Goal: Task Accomplishment & Management: Manage account settings

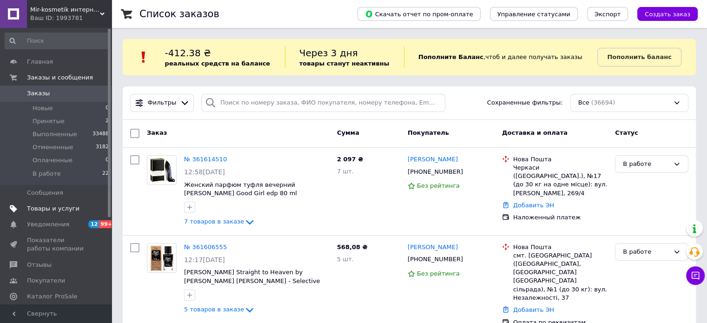
click at [46, 206] on span "Товары и услуги" at bounding box center [53, 209] width 53 height 8
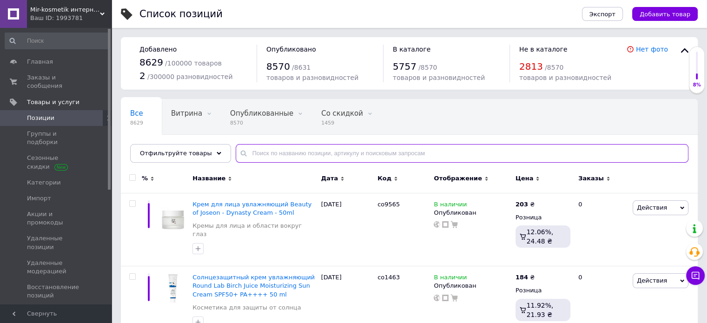
click at [259, 160] on input "text" at bounding box center [462, 153] width 453 height 19
drag, startPoint x: 579, startPoint y: 152, endPoint x: 571, endPoint y: 117, distance: 35.7
click at [578, 148] on input "text" at bounding box center [462, 153] width 453 height 19
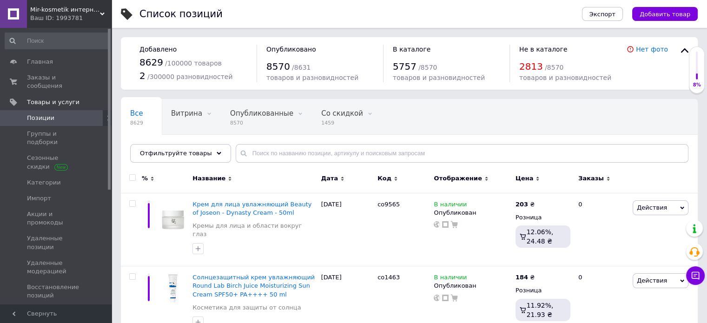
click at [571, 117] on div "Все 8629 Витрина 0 Удалить Редактировать Опубликованные 8570 Удалить Редактиров…" at bounding box center [409, 135] width 577 height 77
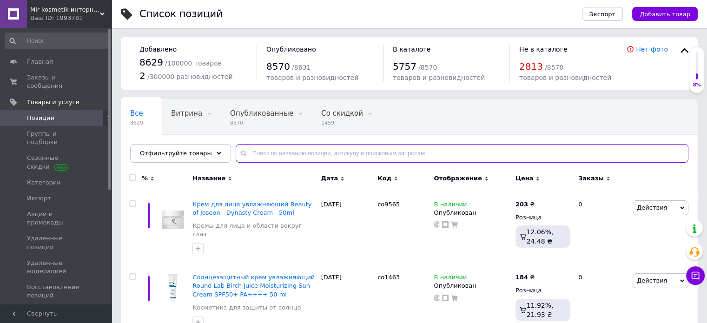
click at [340, 160] on input "text" at bounding box center [462, 153] width 453 height 19
paste input "mph00527"
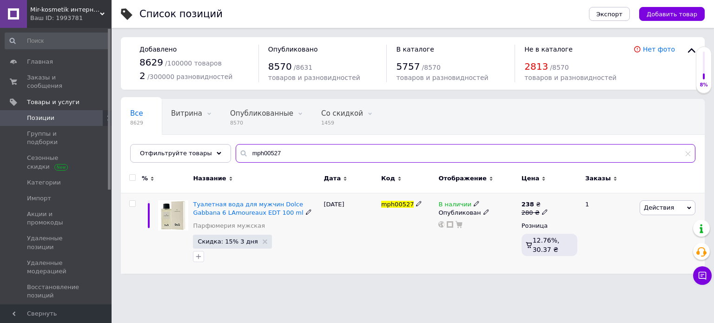
type input "mph00527"
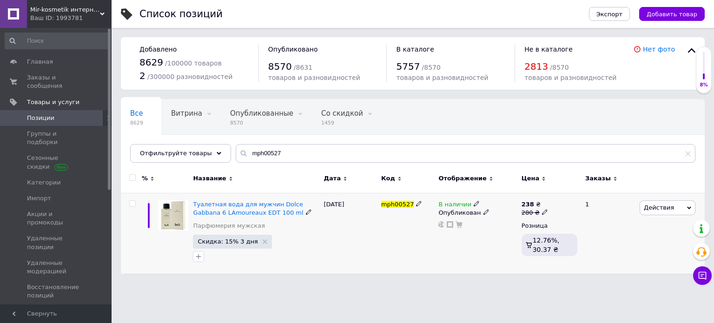
click at [133, 203] on input "checkbox" at bounding box center [132, 204] width 6 height 6
checkbox input "true"
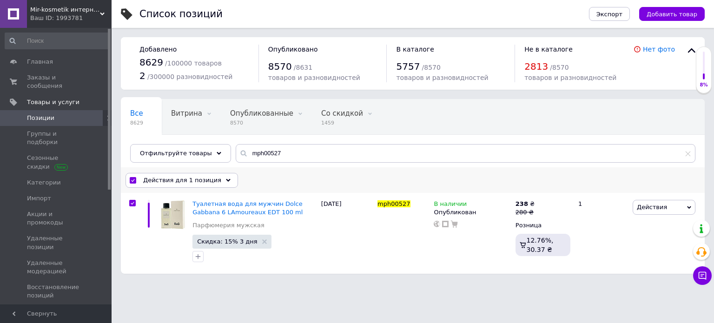
click at [219, 182] on div "Действия для 1 позиция" at bounding box center [182, 180] width 113 height 15
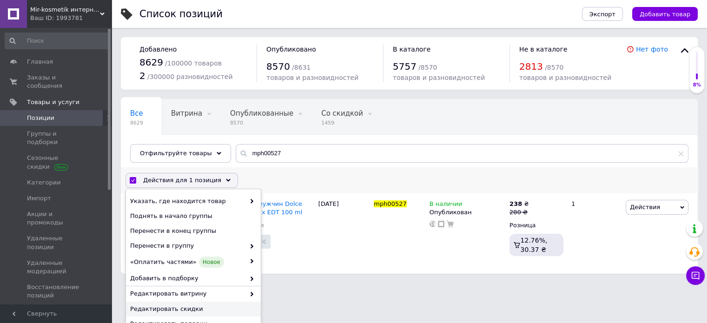
click at [192, 312] on span "Редактировать скидки" at bounding box center [192, 309] width 124 height 8
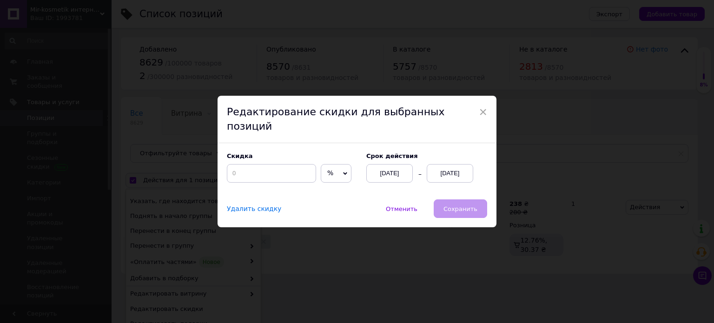
click at [272, 176] on div "Скидка % ₴ Cрок действия [DATE] [DATE]" at bounding box center [357, 171] width 279 height 56
click at [273, 168] on input at bounding box center [271, 173] width 89 height 19
type input "7"
click at [457, 164] on div "[DATE]" at bounding box center [450, 173] width 46 height 19
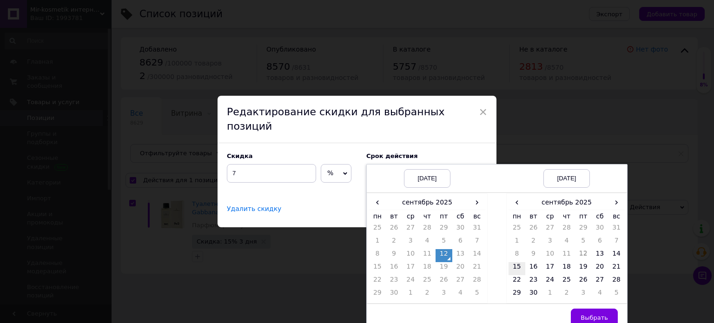
click at [513, 262] on td "15" at bounding box center [517, 268] width 17 height 13
click at [578, 130] on div "× Редактирование скидки для выбранных позиций Скидка 7 % ₴ Cрок действия [DATE]…" at bounding box center [357, 161] width 714 height 323
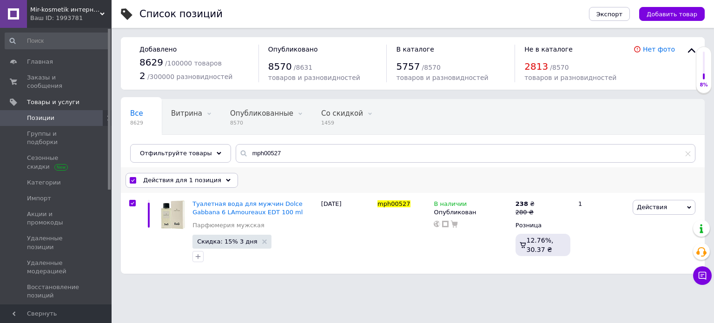
click at [197, 178] on span "Действия для 1 позиция" at bounding box center [182, 180] width 78 height 8
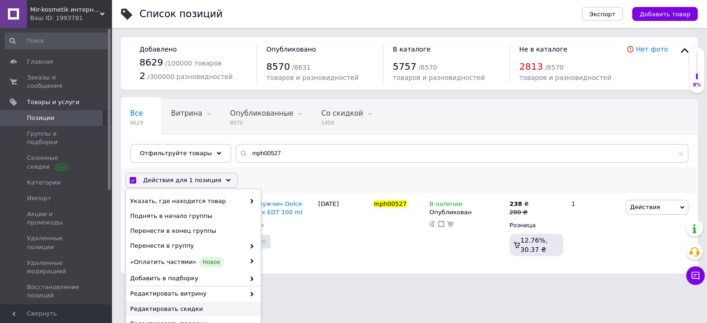
click at [183, 312] on span "Редактировать скидки" at bounding box center [192, 309] width 124 height 8
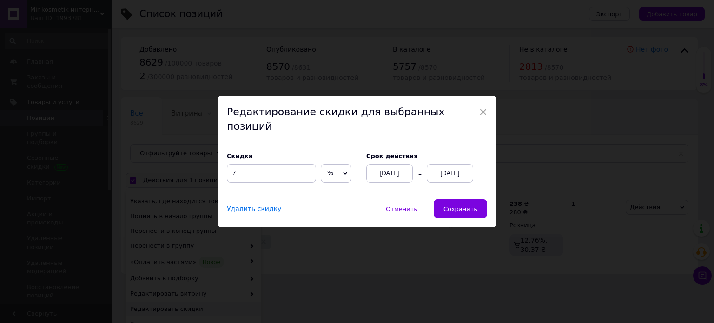
click at [452, 168] on div "[DATE]" at bounding box center [450, 173] width 46 height 19
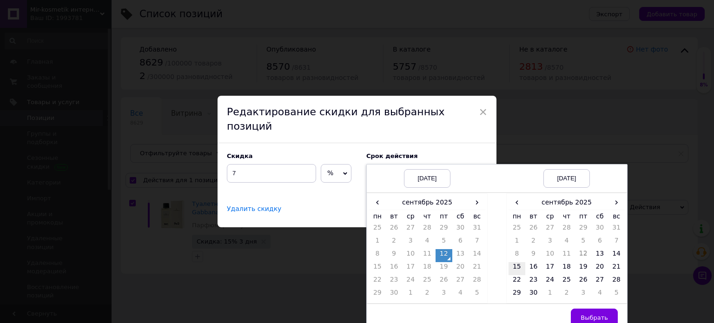
click at [515, 262] on td "15" at bounding box center [517, 268] width 17 height 13
click at [592, 314] on span "Выбрать" at bounding box center [594, 317] width 27 height 7
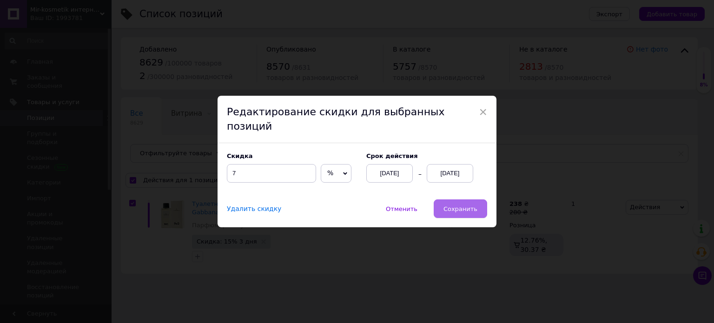
click at [454, 206] on span "Сохранить" at bounding box center [461, 209] width 34 height 7
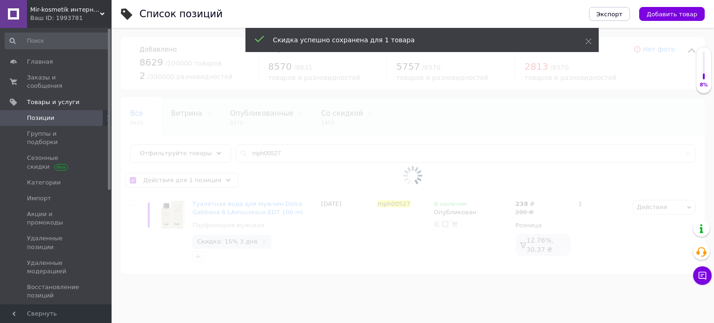
checkbox input "false"
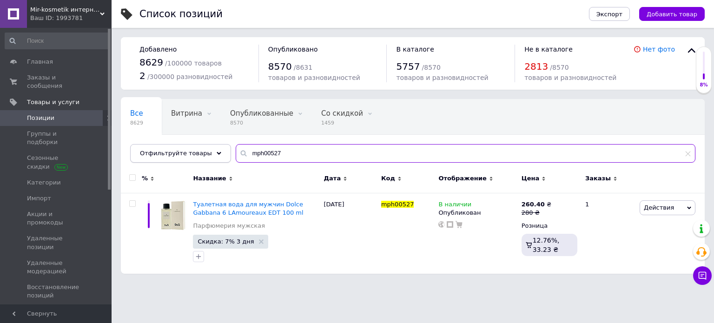
drag, startPoint x: 278, startPoint y: 149, endPoint x: 165, endPoint y: 152, distance: 113.5
click at [165, 152] on div "Отфильтруйте товары mph00527" at bounding box center [412, 153] width 565 height 19
paste input "100000051"
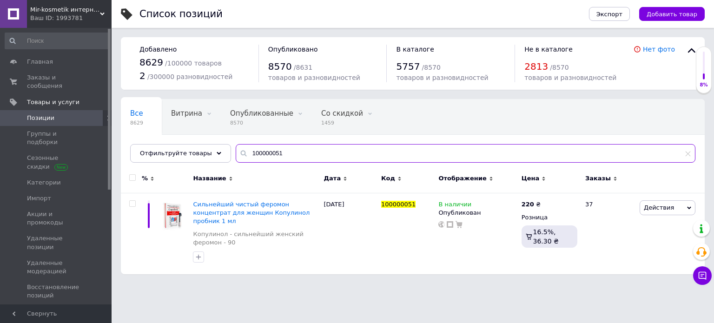
drag, startPoint x: 259, startPoint y: 156, endPoint x: 150, endPoint y: 143, distance: 109.6
click at [153, 144] on div "Отфильтруйте товары 100000051" at bounding box center [412, 153] width 565 height 19
paste input "399"
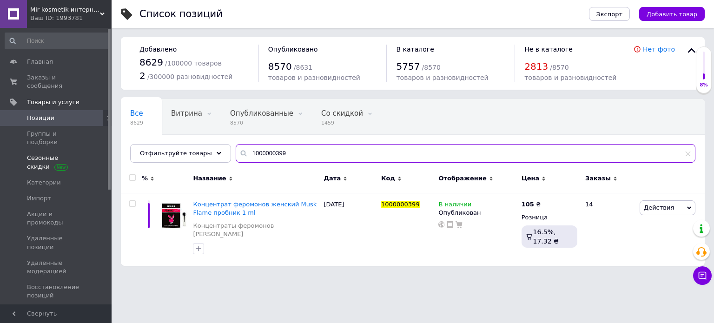
drag, startPoint x: 289, startPoint y: 156, endPoint x: 102, endPoint y: 135, distance: 187.6
click at [102, 135] on div "Mir-kosmetik интернет-магазин оптовых продаж Ваш ID: 1993781 Сайт Mir-kosmetik …" at bounding box center [357, 137] width 714 height 275
paste input "P6910"
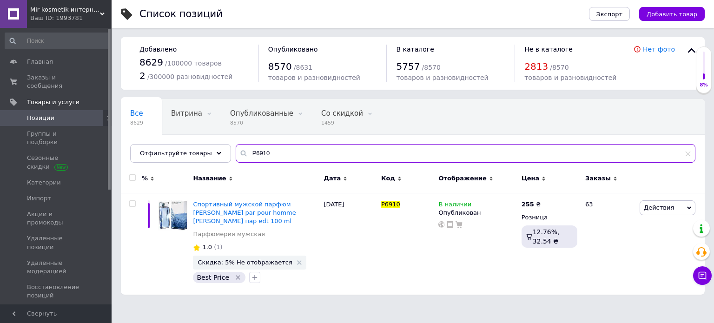
type input "P6910"
